Goal: Task Accomplishment & Management: Complete application form

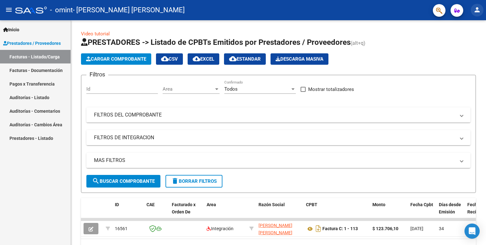
click at [477, 10] on mat-icon "person" at bounding box center [477, 10] width 8 height 8
click at [477, 10] on div at bounding box center [243, 122] width 486 height 245
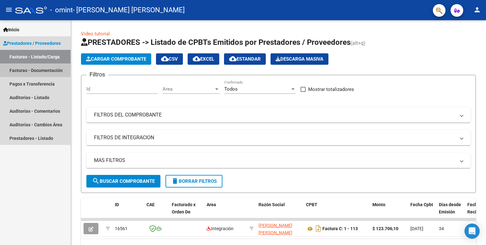
click at [30, 66] on link "Facturas - Documentación" at bounding box center [35, 71] width 71 height 14
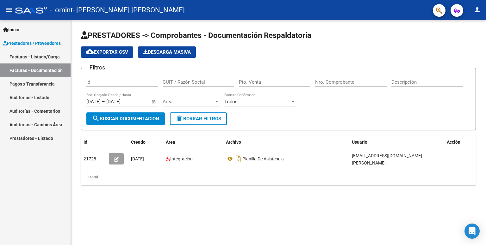
click at [153, 119] on span "search Buscar Documentacion" at bounding box center [125, 119] width 67 height 6
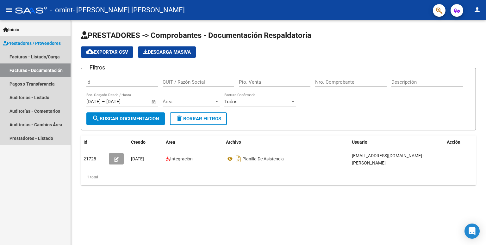
click at [47, 70] on link "Facturas - Documentación" at bounding box center [35, 71] width 71 height 14
click at [47, 42] on span "Prestadores / Proveedores" at bounding box center [32, 43] width 58 height 7
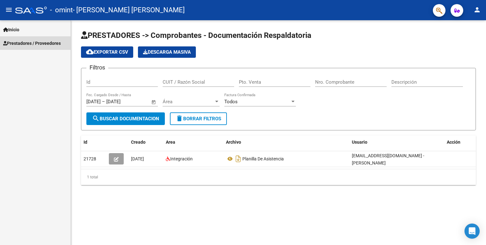
click at [47, 42] on span "Prestadores / Proveedores" at bounding box center [32, 43] width 58 height 7
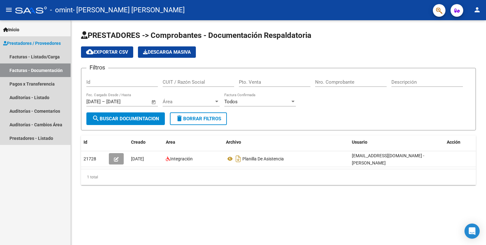
click at [42, 71] on link "Facturas - Documentación" at bounding box center [35, 71] width 71 height 14
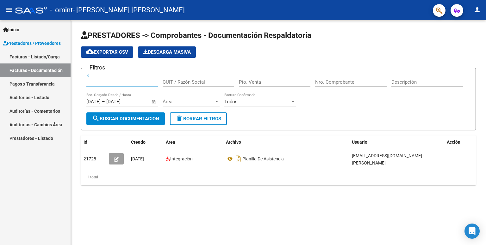
click at [106, 82] on input "Id" at bounding box center [121, 82] width 71 height 6
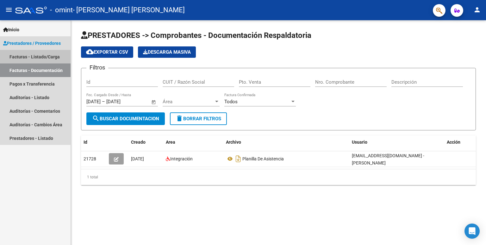
click at [41, 59] on link "Facturas - Listado/Carga" at bounding box center [35, 57] width 71 height 14
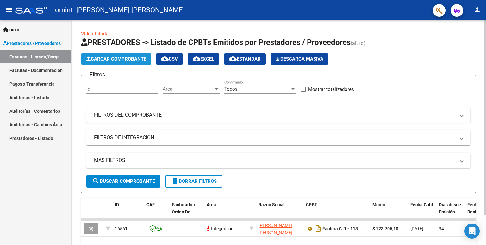
click at [129, 61] on span "Cargar Comprobante" at bounding box center [116, 59] width 60 height 6
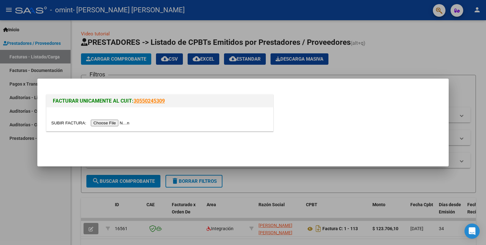
click at [116, 124] on input "file" at bounding box center [91, 123] width 80 height 7
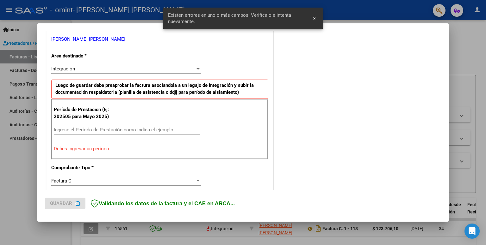
scroll to position [128, 0]
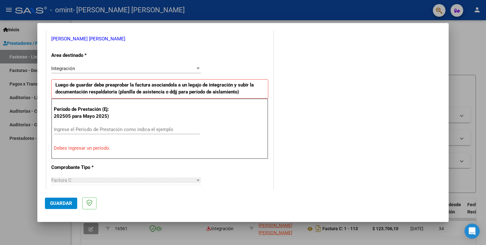
click at [118, 128] on input "Ingrese el Período de Prestación como indica el ejemplo" at bounding box center [127, 130] width 146 height 6
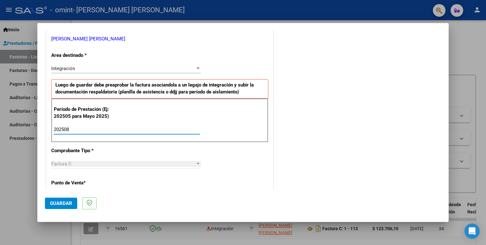
type input "202508"
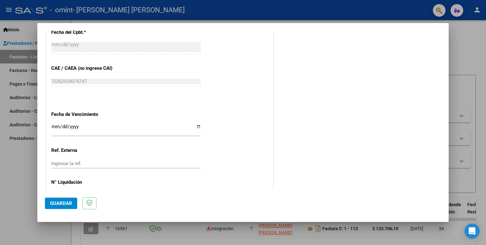
scroll to position [396, 0]
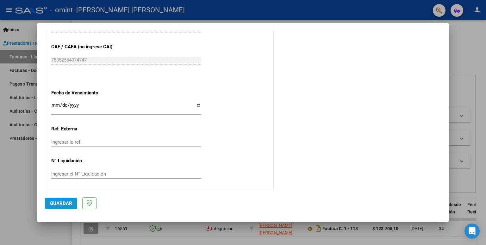
click at [73, 206] on button "Guardar" at bounding box center [61, 203] width 32 height 11
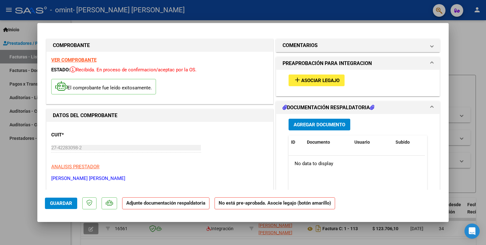
click at [464, 36] on div at bounding box center [243, 122] width 486 height 245
type input "$ 0,00"
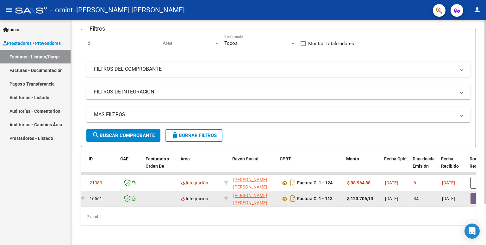
scroll to position [0, 26]
